Goal: Transaction & Acquisition: Obtain resource

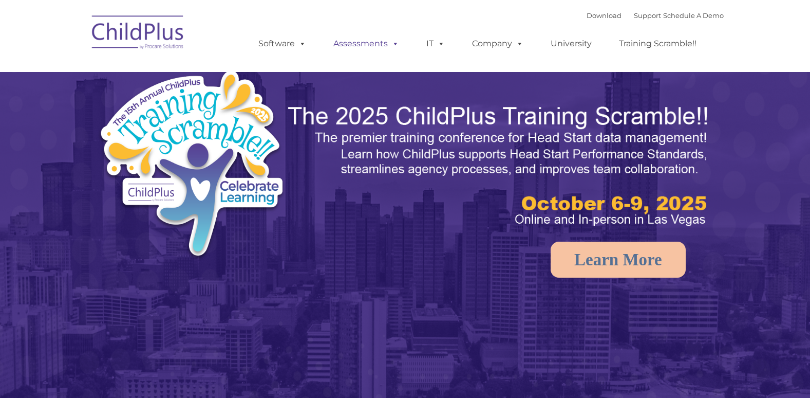
select select "MEDIUM"
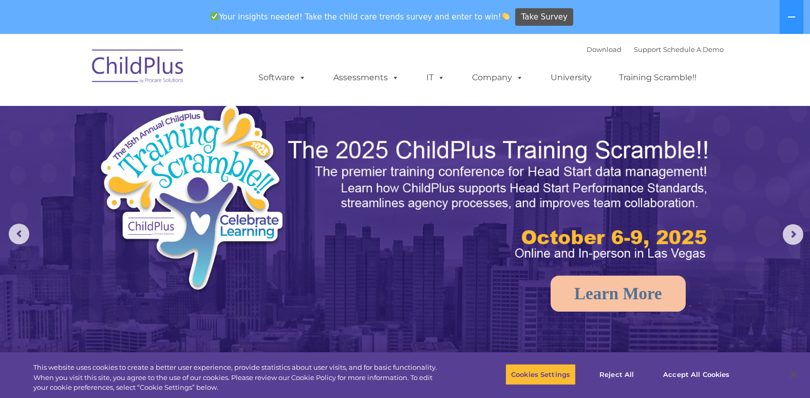
click at [592, 53] on div "Download Support | Schedule A Demo " at bounding box center [655, 49] width 137 height 15
click at [589, 50] on link "Download" at bounding box center [604, 49] width 35 height 8
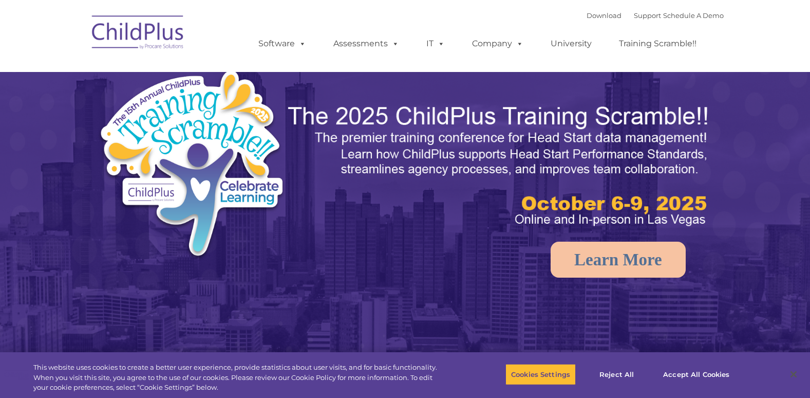
select select "MEDIUM"
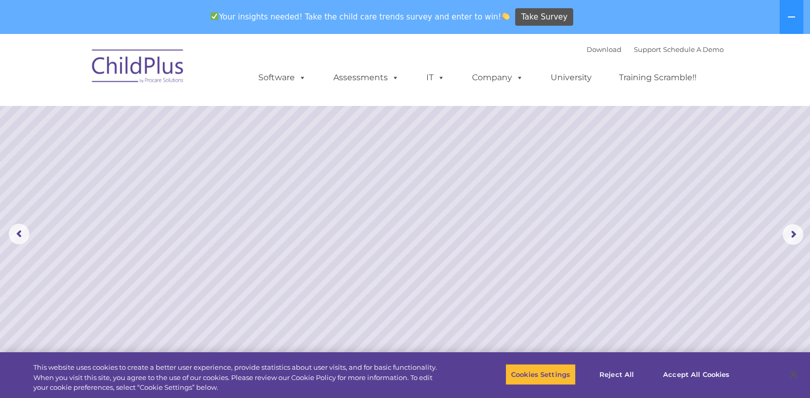
click at [576, 24] on div "Your insights needed! Take the child care trends survey and enter to win! Take …" at bounding box center [390, 17] width 781 height 33
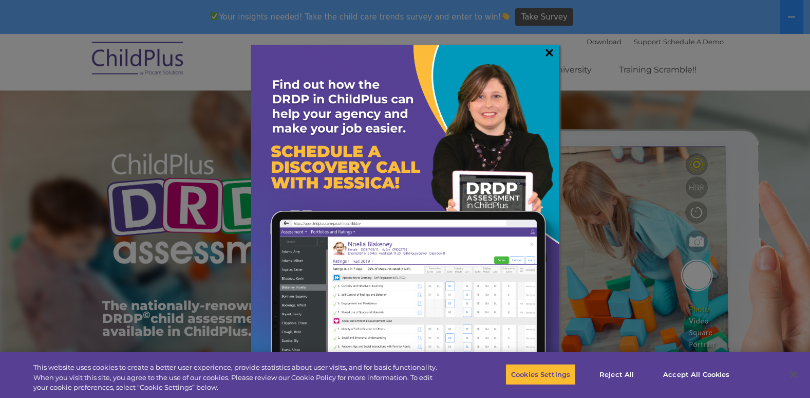
click at [552, 50] on link "×" at bounding box center [549, 52] width 12 height 10
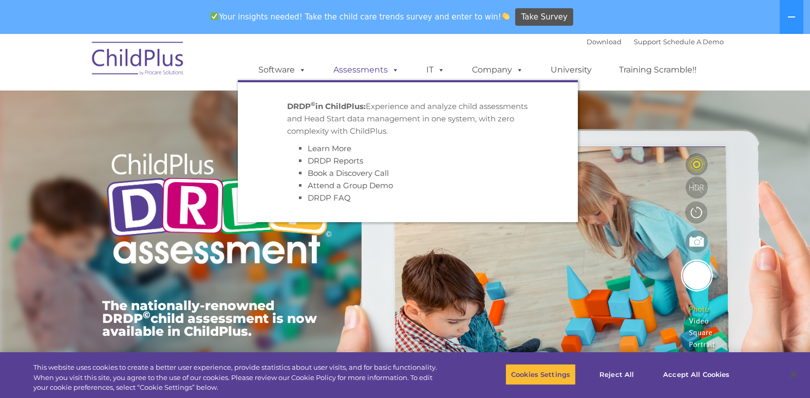
click at [385, 62] on link "Assessments" at bounding box center [366, 70] width 86 height 21
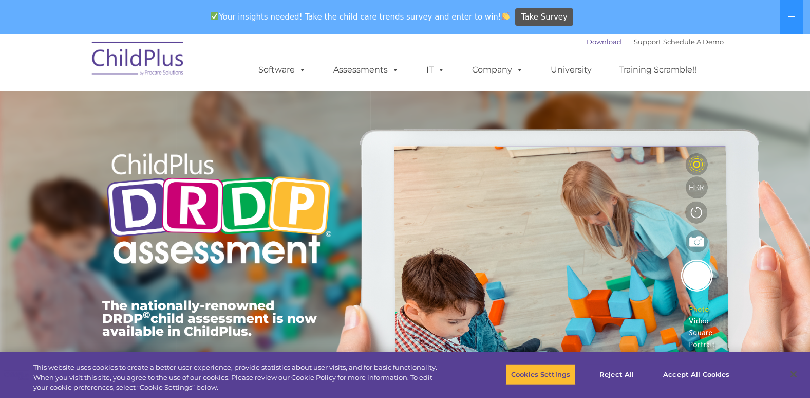
click at [597, 39] on link "Download" at bounding box center [604, 41] width 35 height 8
click at [154, 53] on img at bounding box center [138, 59] width 103 height 51
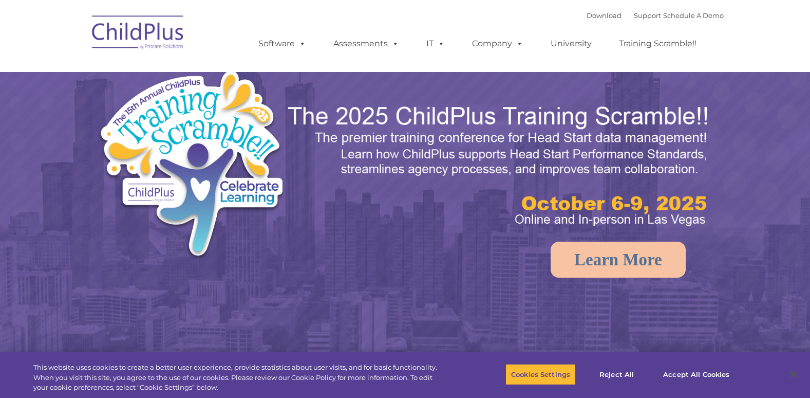
select select "MEDIUM"
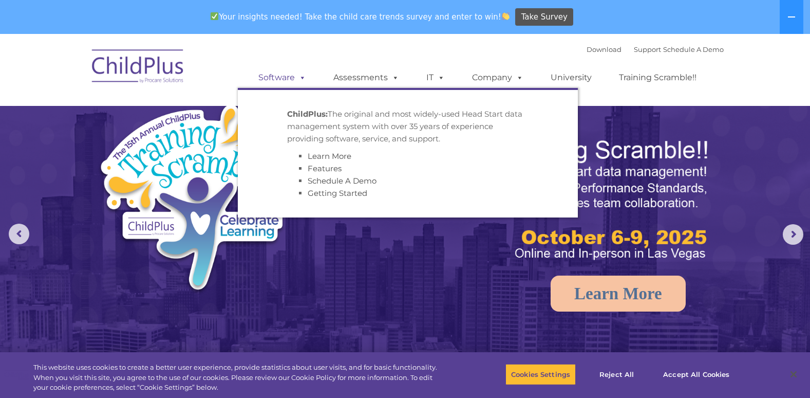
click at [290, 77] on link "Software" at bounding box center [282, 77] width 68 height 21
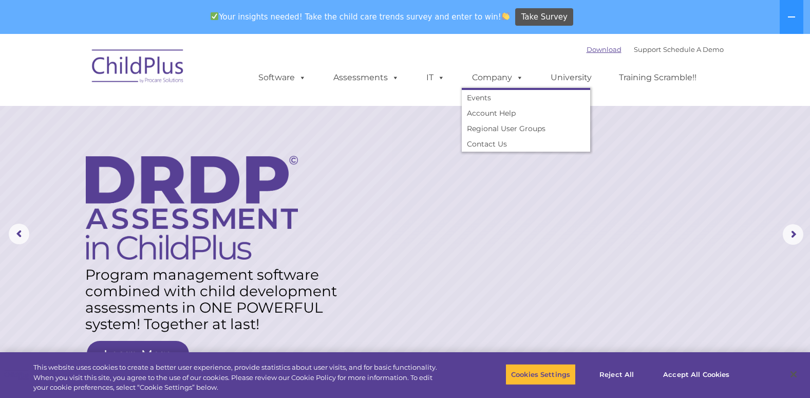
drag, startPoint x: 505, startPoint y: 81, endPoint x: 587, endPoint y: 46, distance: 89.0
click at [587, 46] on link "Download" at bounding box center [604, 49] width 35 height 8
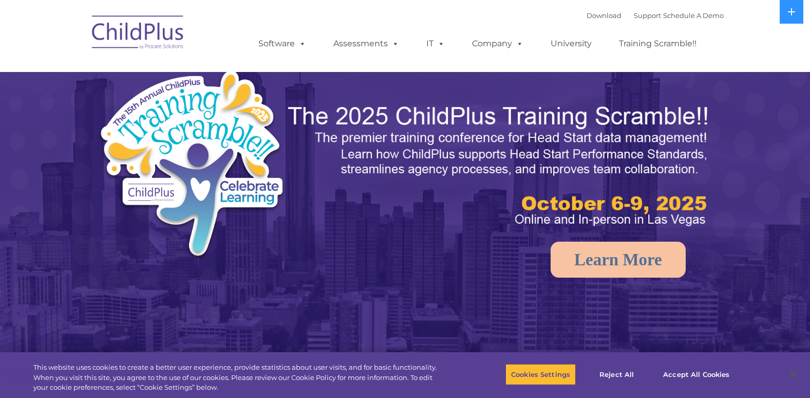
select select "MEDIUM"
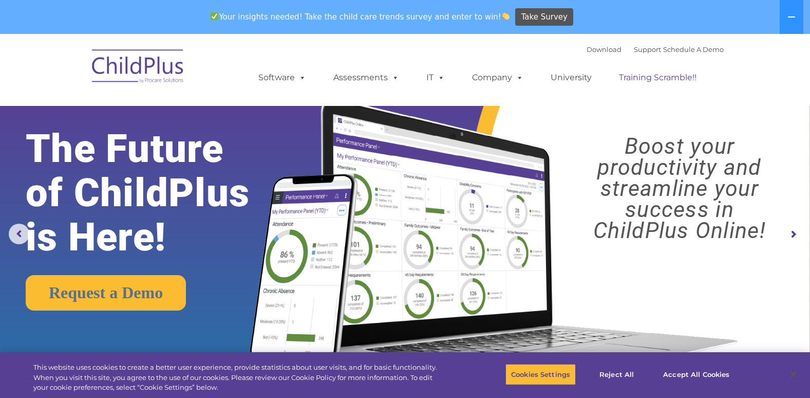
click at [637, 74] on link "Training Scramble!!" at bounding box center [658, 77] width 98 height 21
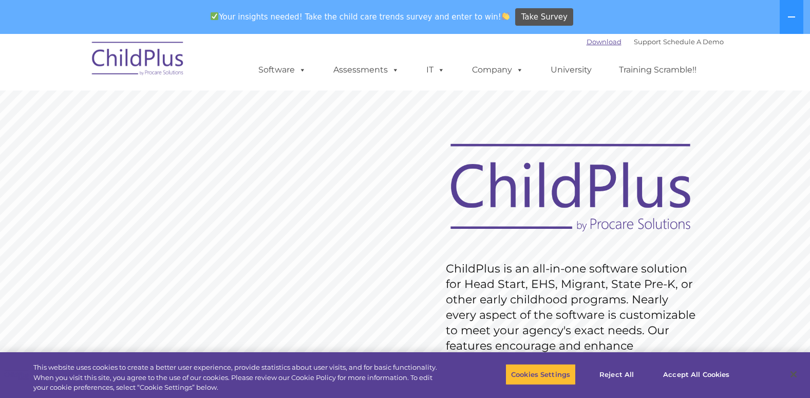
click at [590, 45] on link "Download" at bounding box center [604, 41] width 35 height 8
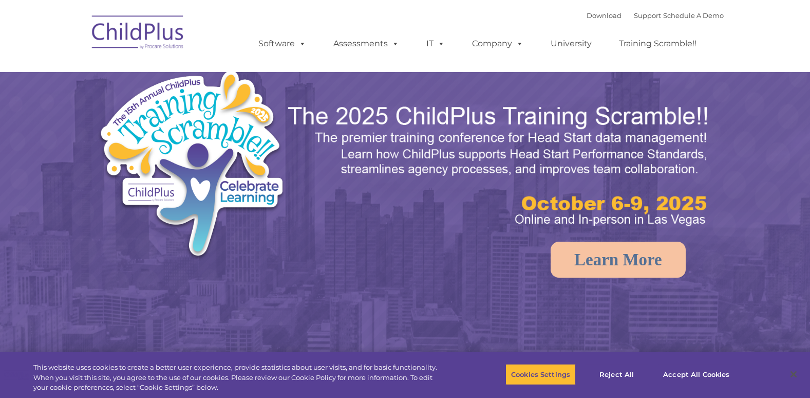
select select "MEDIUM"
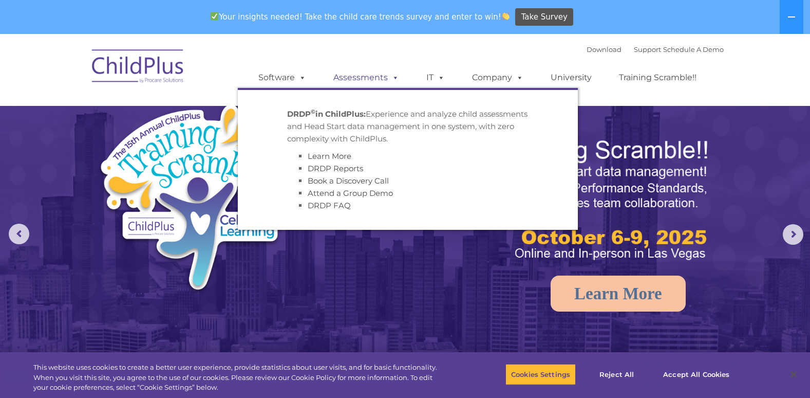
click at [355, 79] on link "Assessments" at bounding box center [366, 77] width 86 height 21
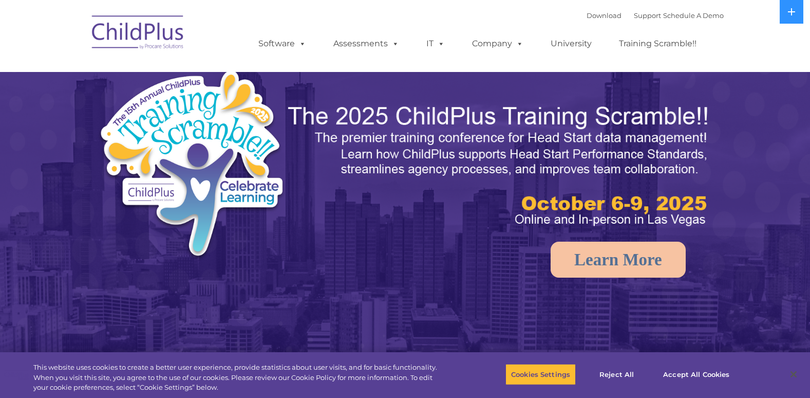
select select "MEDIUM"
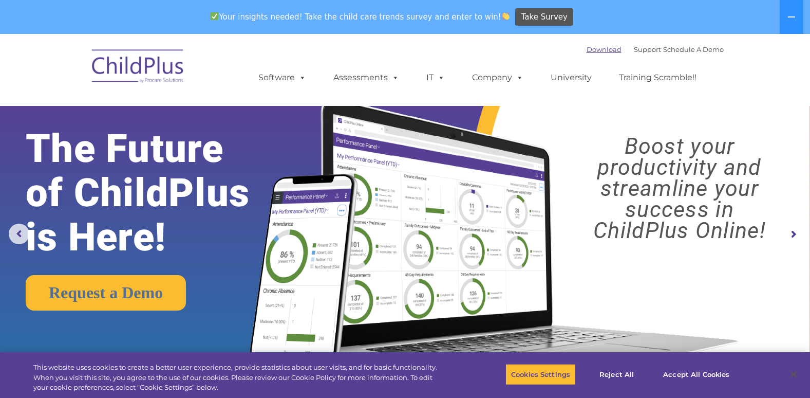
click at [589, 52] on link "Download" at bounding box center [604, 49] width 35 height 8
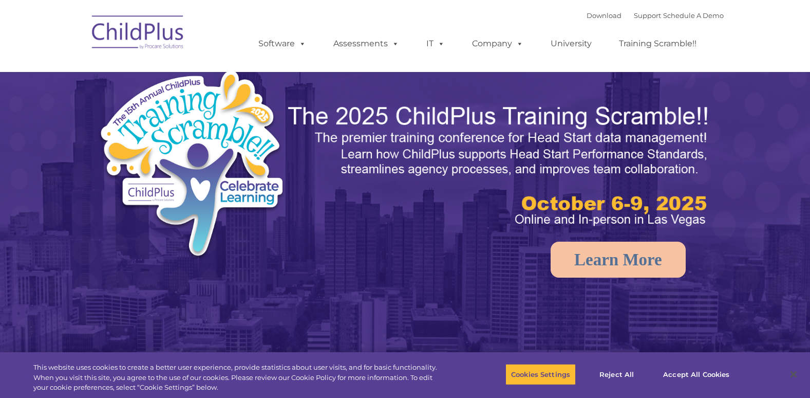
select select "MEDIUM"
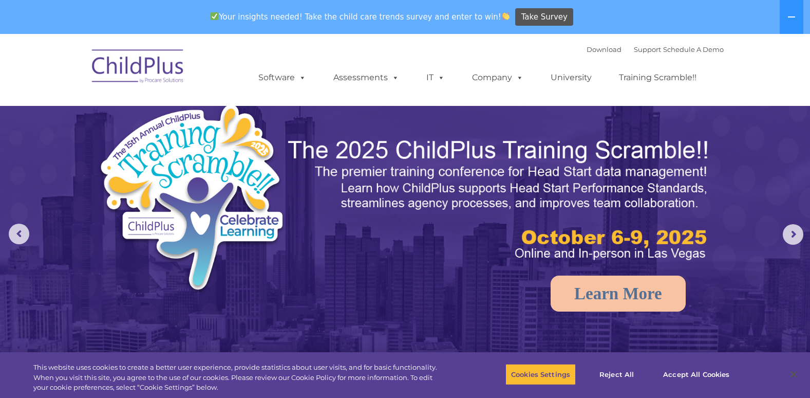
select select "MEDIUM"
click at [587, 51] on link "Download" at bounding box center [604, 49] width 35 height 8
click at [626, 45] on div "Download Support | Schedule A Demo " at bounding box center [655, 49] width 137 height 15
click at [634, 46] on link "Support" at bounding box center [647, 49] width 27 height 8
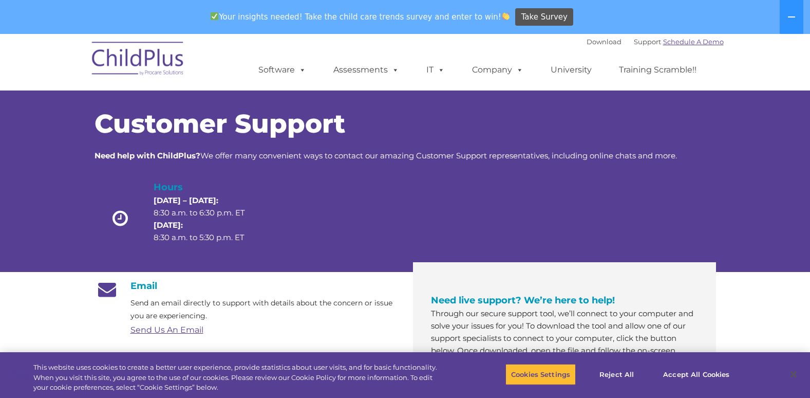
click at [684, 42] on link "Schedule A Demo" at bounding box center [693, 41] width 61 height 8
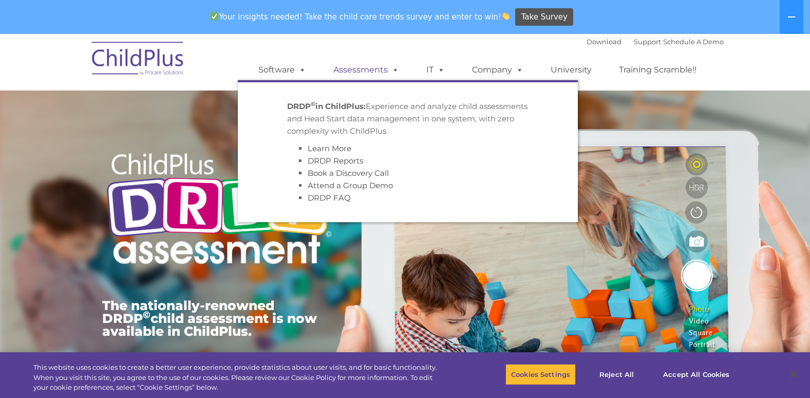
click at [373, 65] on link "Assessments" at bounding box center [366, 70] width 86 height 21
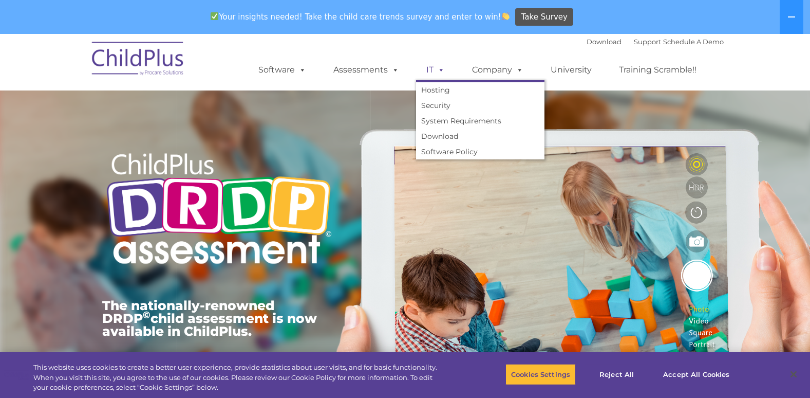
click at [431, 65] on link "IT" at bounding box center [435, 70] width 39 height 21
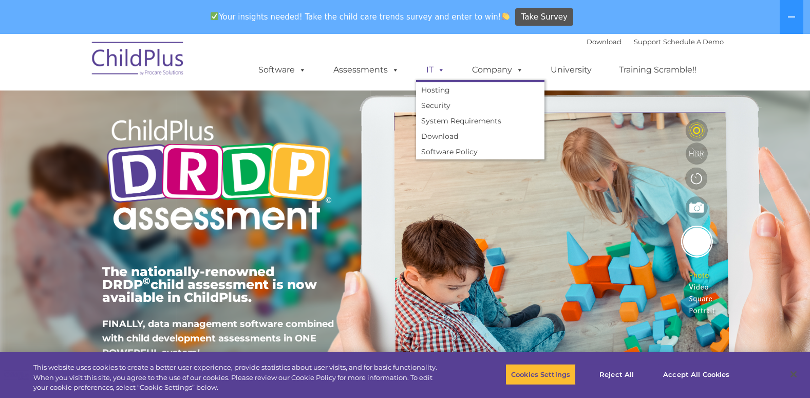
click at [431, 65] on link "IT" at bounding box center [435, 70] width 39 height 21
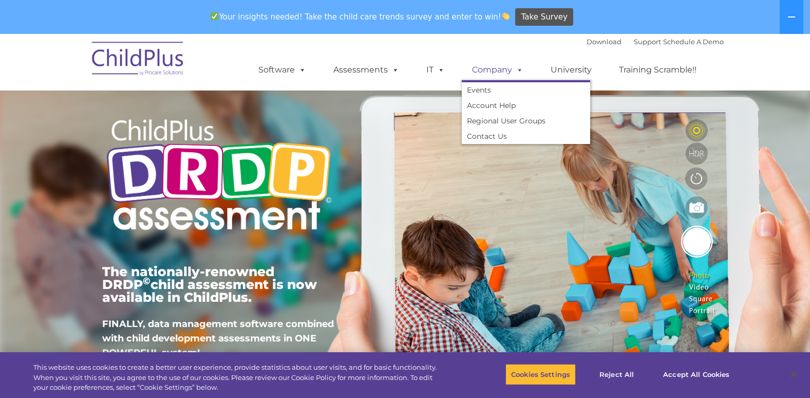
click at [485, 66] on link "Company" at bounding box center [498, 70] width 72 height 21
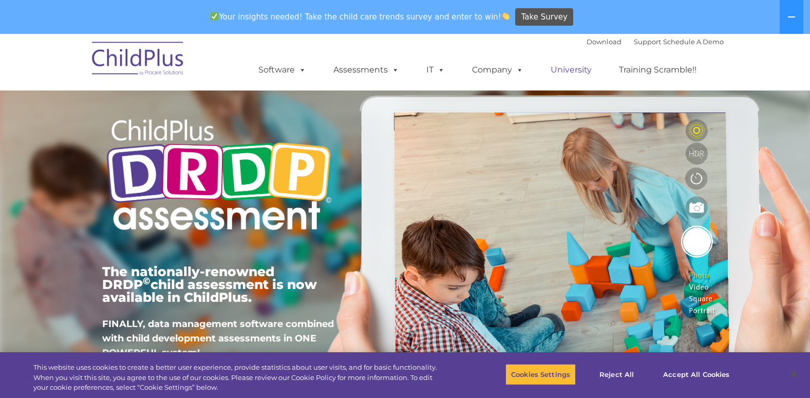
click at [557, 71] on link "University" at bounding box center [571, 70] width 62 height 21
click at [571, 65] on link "University" at bounding box center [571, 70] width 62 height 21
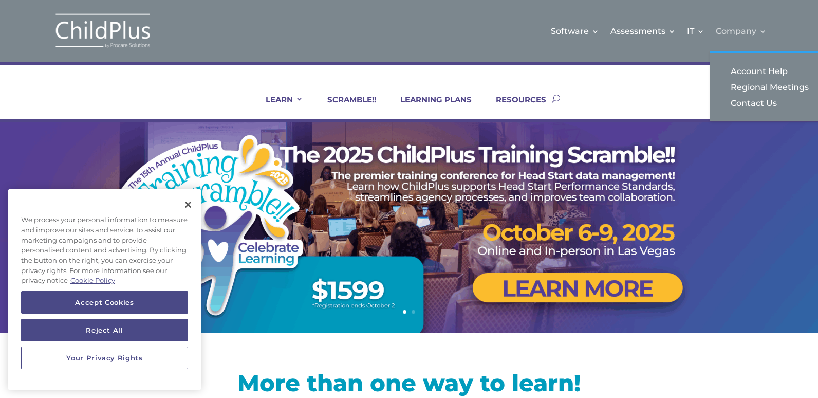
click at [721, 26] on link "Company" at bounding box center [740, 31] width 51 height 42
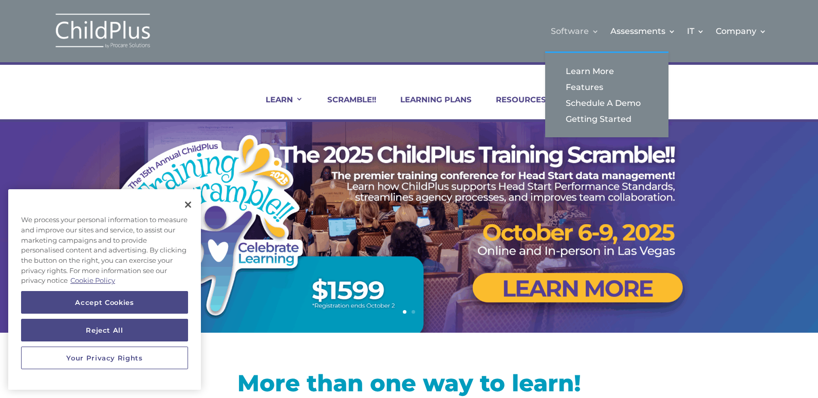
click at [583, 26] on link "Software" at bounding box center [575, 31] width 48 height 42
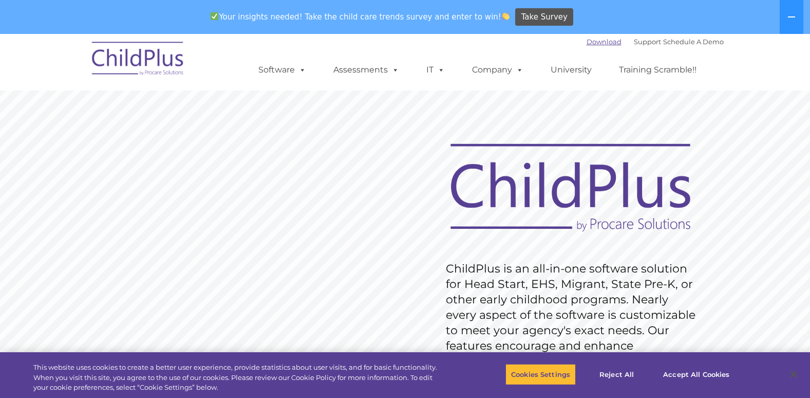
click at [597, 41] on link "Download" at bounding box center [604, 41] width 35 height 8
click at [646, 44] on link "Support" at bounding box center [647, 41] width 27 height 8
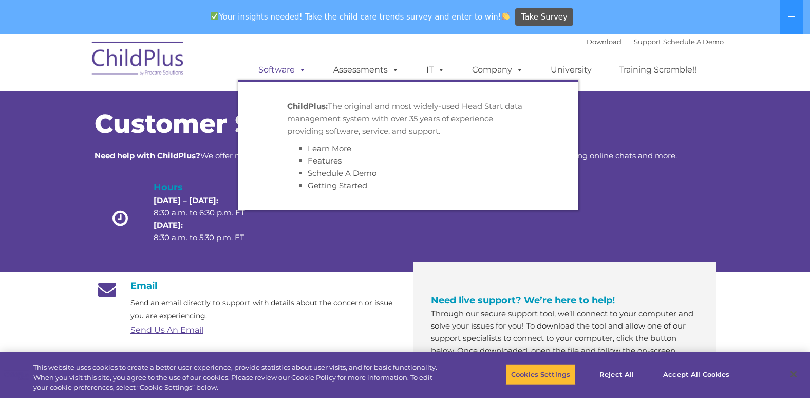
click at [283, 66] on link "Software" at bounding box center [282, 70] width 68 height 21
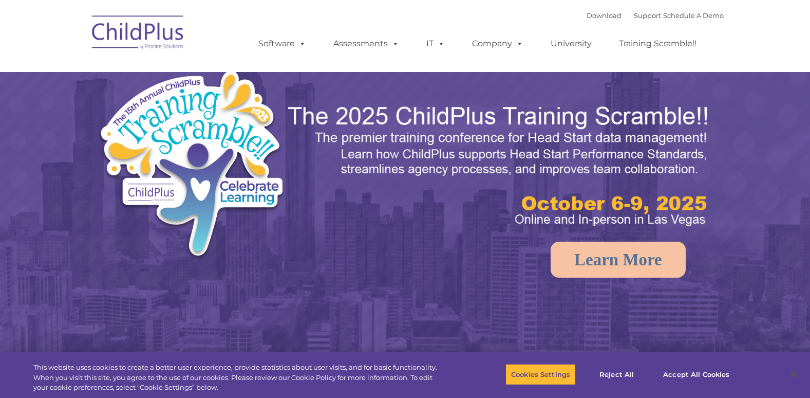
select select "MEDIUM"
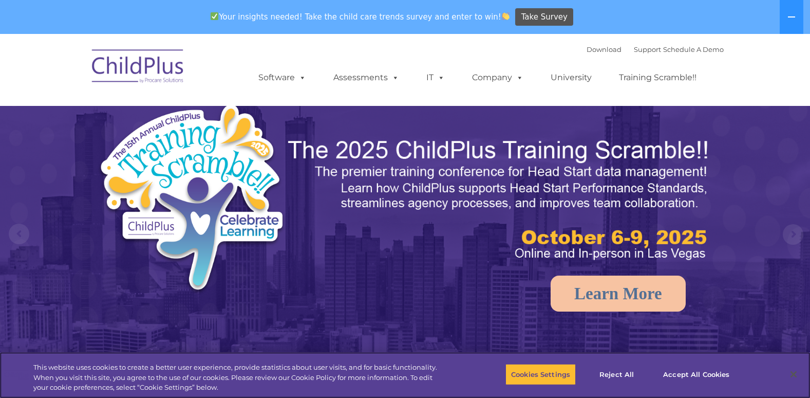
click at [133, 39] on nav "Download Support | Schedule A Demo  MENU MENU Software ChildPlus: The original…" at bounding box center [405, 70] width 810 height 72
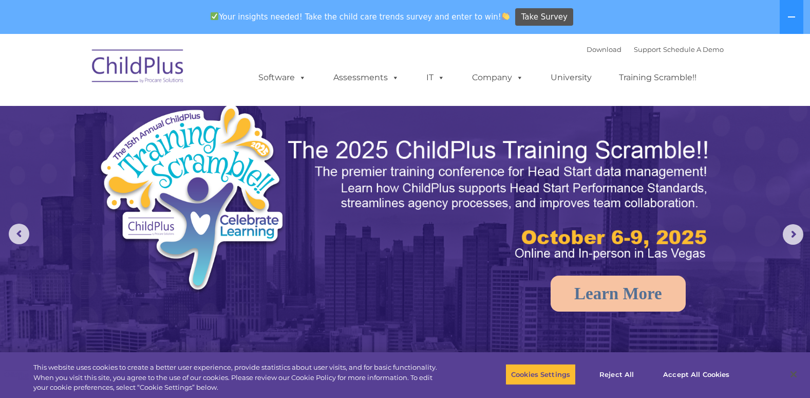
click at [135, 39] on nav "Download Support | Schedule A Demo  MENU MENU Software ChildPlus: The original…" at bounding box center [405, 70] width 810 height 72
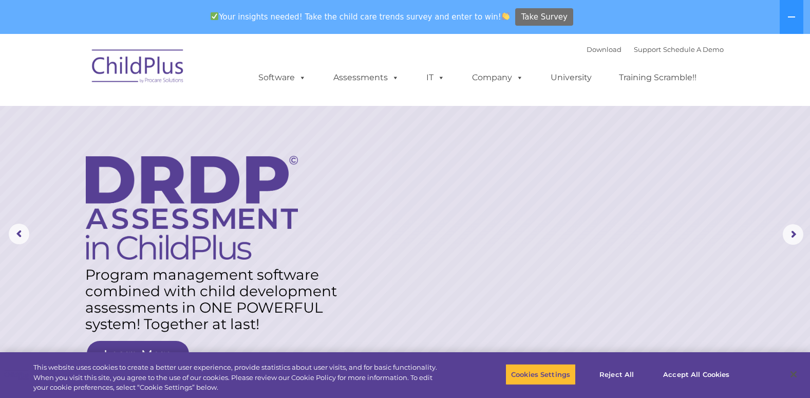
click at [526, 13] on span "Take Survey" at bounding box center [544, 17] width 46 height 18
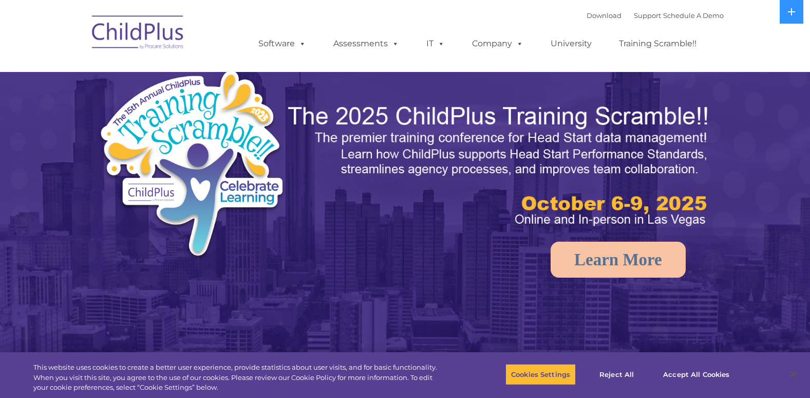
select select "MEDIUM"
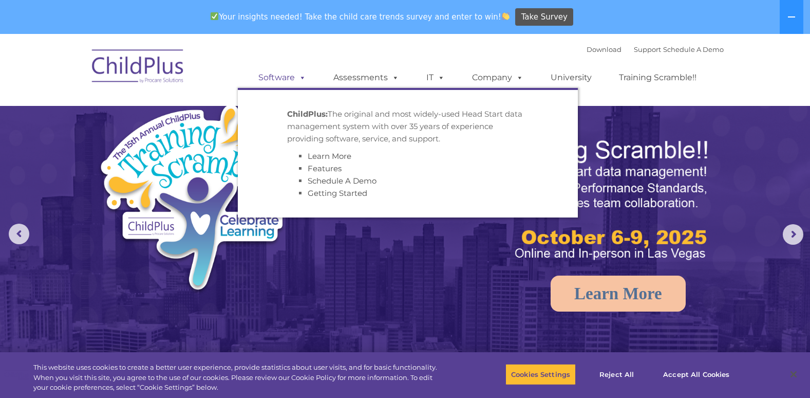
click at [277, 74] on link "Software" at bounding box center [282, 77] width 68 height 21
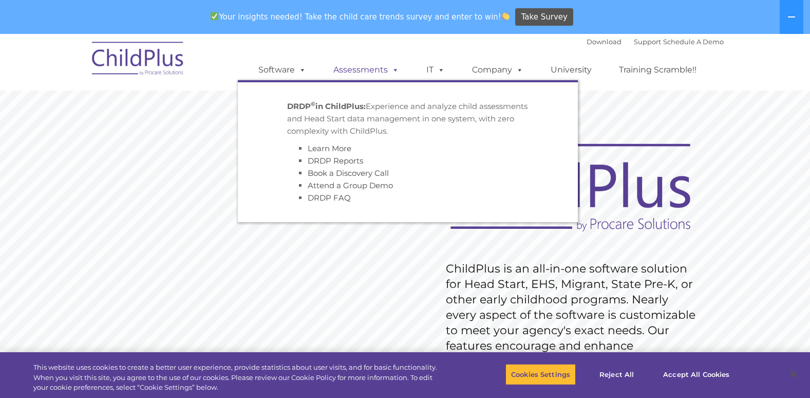
click at [363, 71] on link "Assessments" at bounding box center [366, 70] width 86 height 21
click at [381, 67] on link "Assessments" at bounding box center [366, 70] width 86 height 21
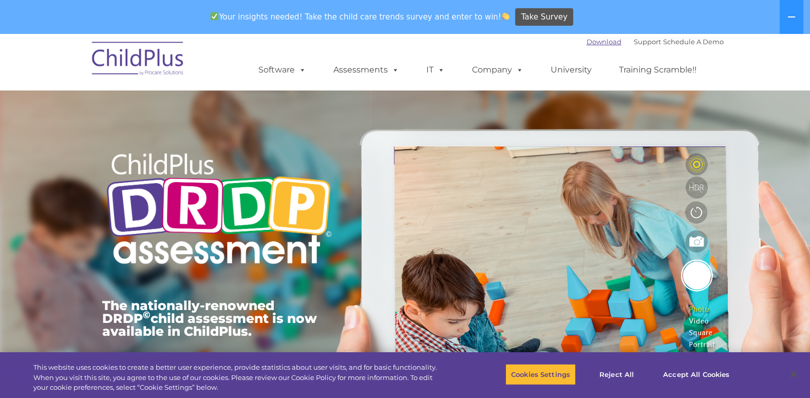
click at [591, 40] on link "Download" at bounding box center [604, 41] width 35 height 8
click at [636, 44] on link "Support" at bounding box center [647, 41] width 27 height 8
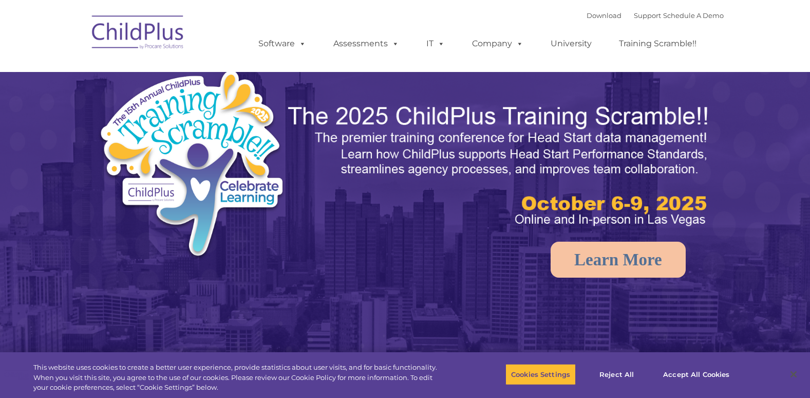
select select "MEDIUM"
click at [284, 119] on img at bounding box center [234, 168] width 272 height 199
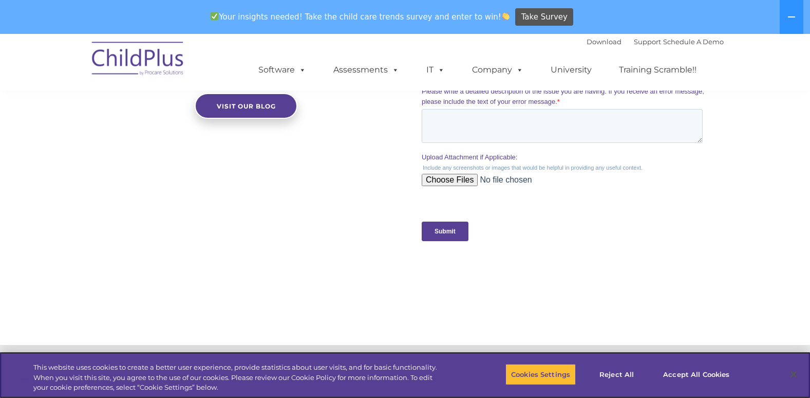
scroll to position [960, 0]
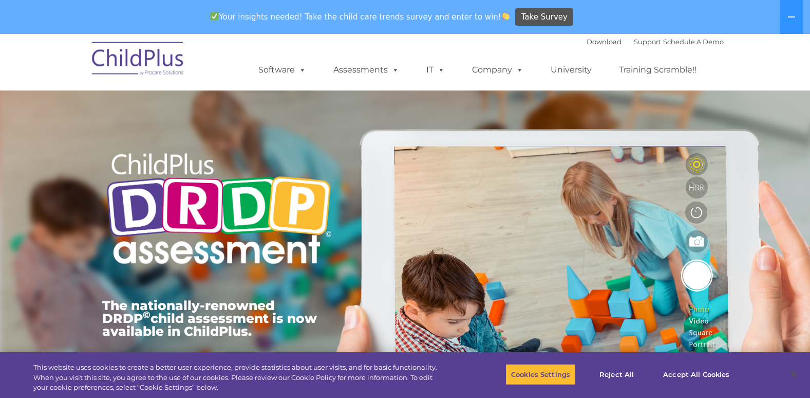
click at [587, 35] on div "Download Support | Schedule A Demo " at bounding box center [655, 41] width 137 height 15
click at [587, 44] on link "Download" at bounding box center [604, 41] width 35 height 8
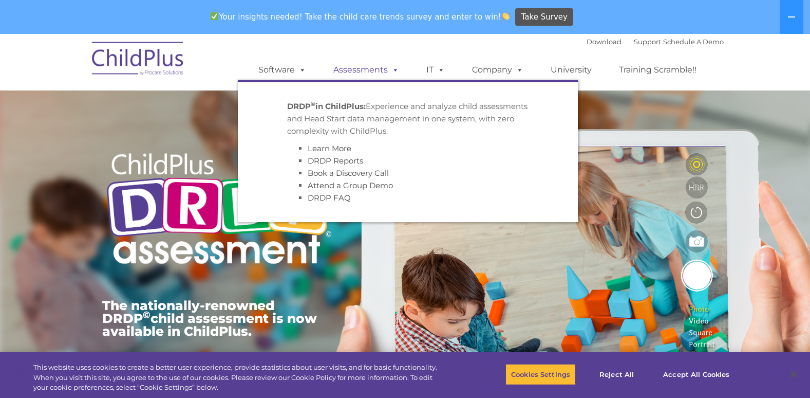
click at [379, 68] on link "Assessments" at bounding box center [366, 70] width 86 height 21
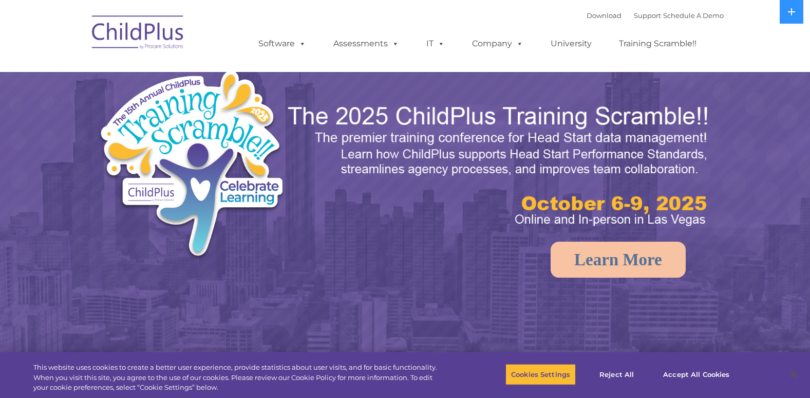
select select "MEDIUM"
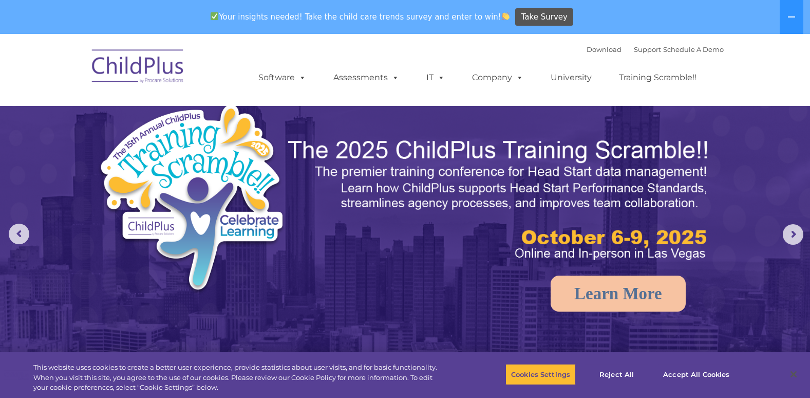
click at [153, 64] on img at bounding box center [138, 67] width 103 height 51
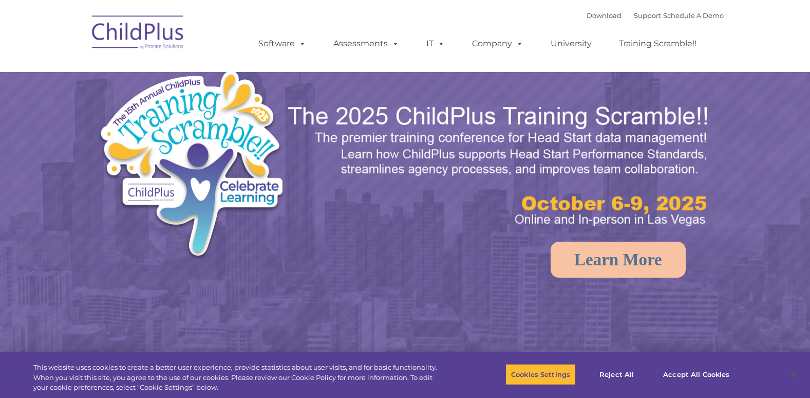
select select "MEDIUM"
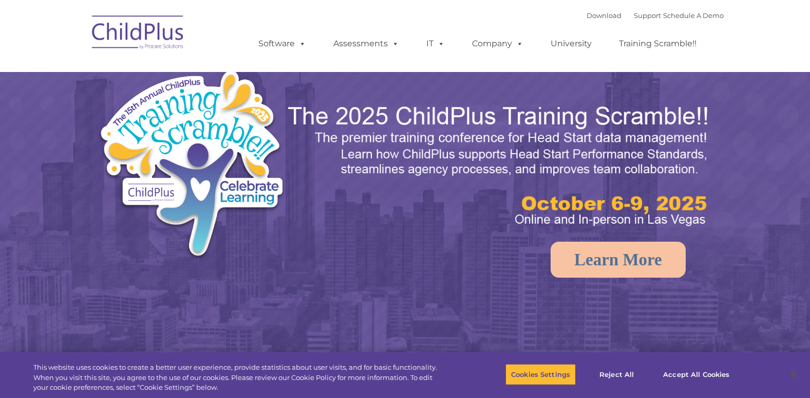
select select "MEDIUM"
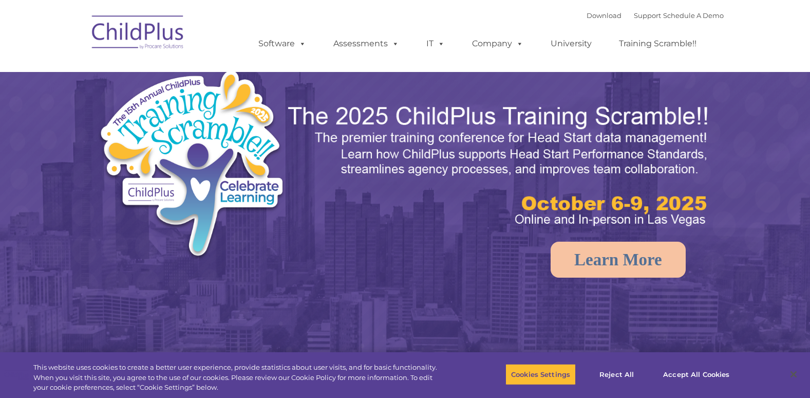
select select "MEDIUM"
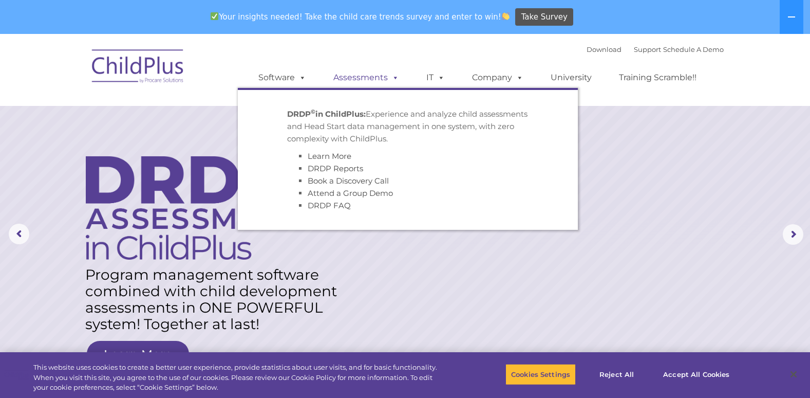
click at [360, 71] on link "Assessments" at bounding box center [366, 77] width 86 height 21
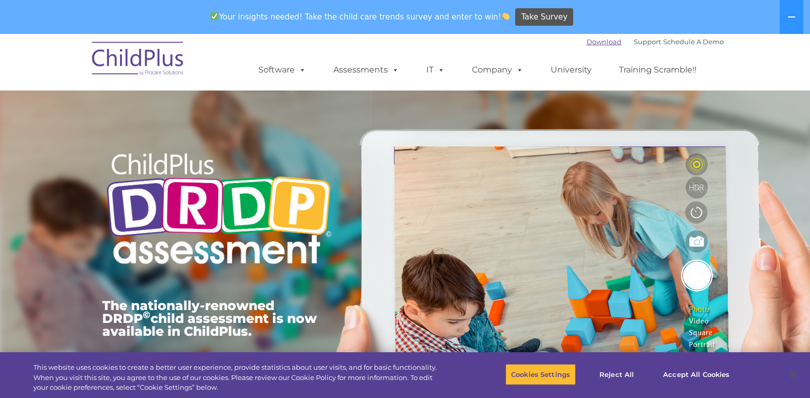
click at [593, 40] on link "Download" at bounding box center [604, 41] width 35 height 8
click at [587, 41] on link "Download" at bounding box center [604, 41] width 35 height 8
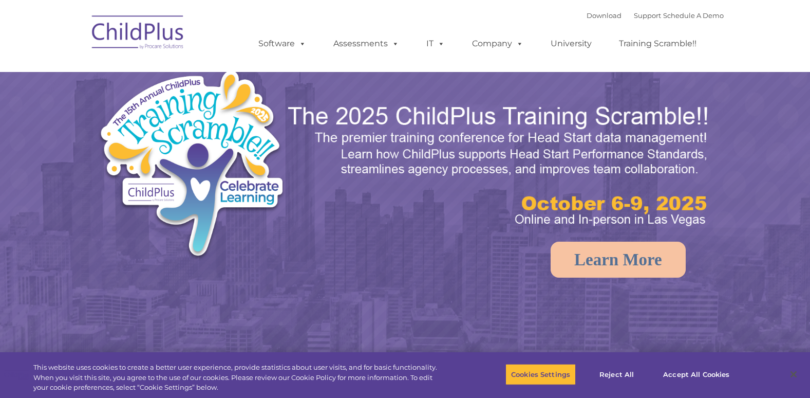
select select "MEDIUM"
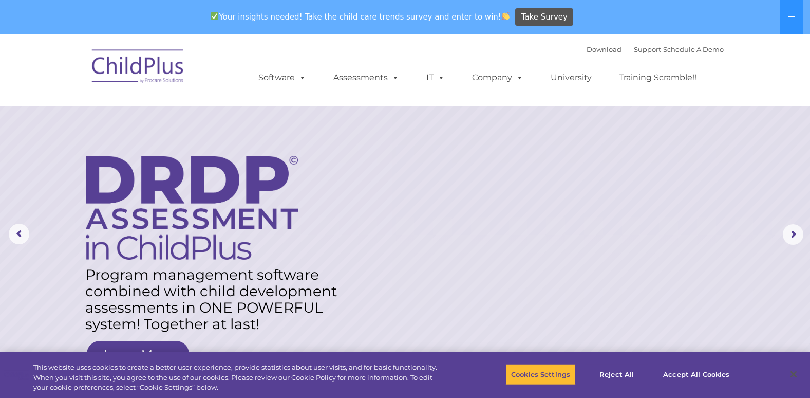
drag, startPoint x: 596, startPoint y: 48, endPoint x: 555, endPoint y: 51, distance: 40.7
click at [555, 51] on div "Download Support | Schedule A Demo  MENU MENU Software ChildPlus: The original…" at bounding box center [481, 70] width 486 height 56
click at [587, 47] on link "Download" at bounding box center [604, 49] width 35 height 8
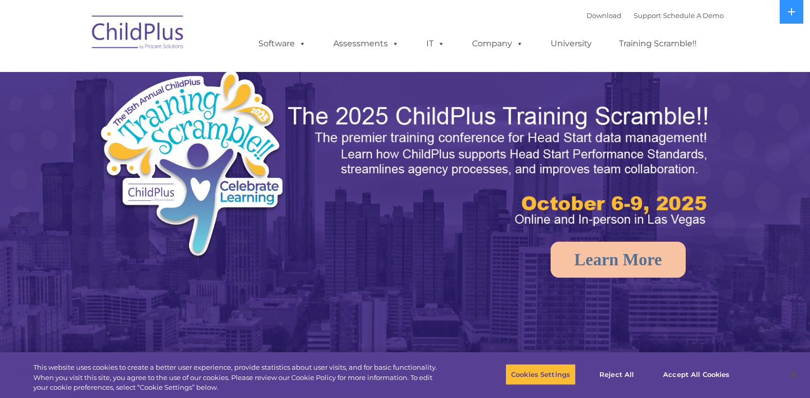
select select "MEDIUM"
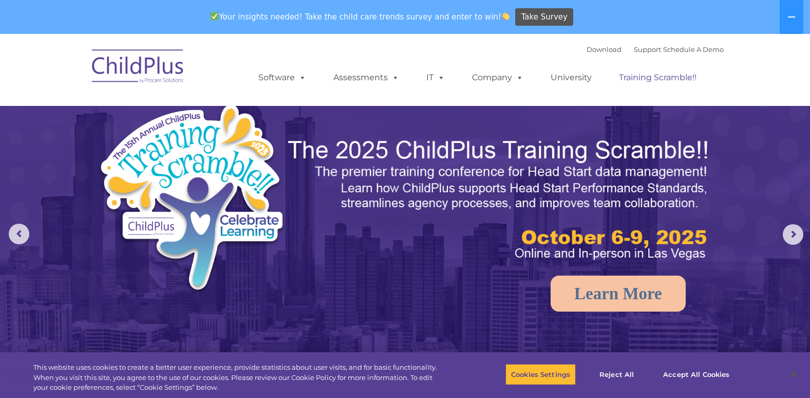
click at [640, 77] on link "Training Scramble!!" at bounding box center [658, 77] width 98 height 21
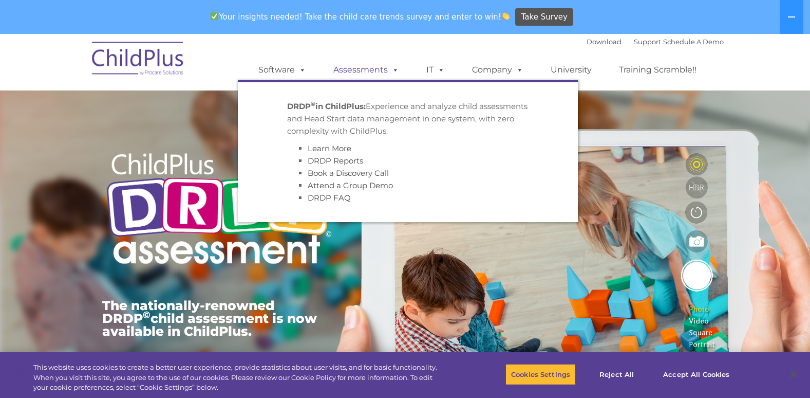
click at [372, 67] on link "Assessments" at bounding box center [366, 70] width 86 height 21
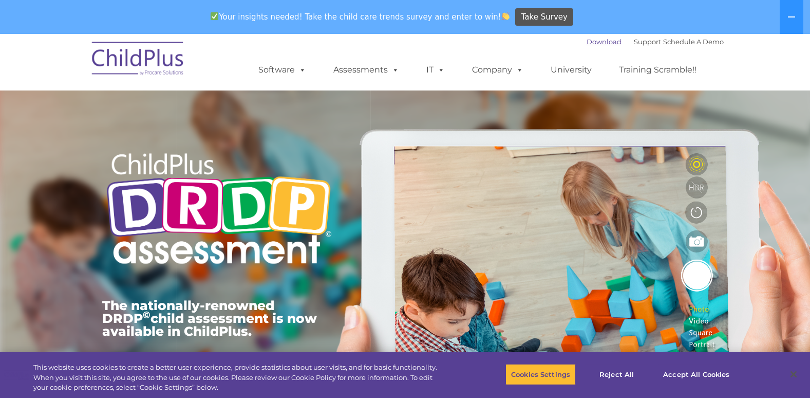
click at [596, 39] on link "Download" at bounding box center [604, 41] width 35 height 8
